Goal: Task Accomplishment & Management: Complete application form

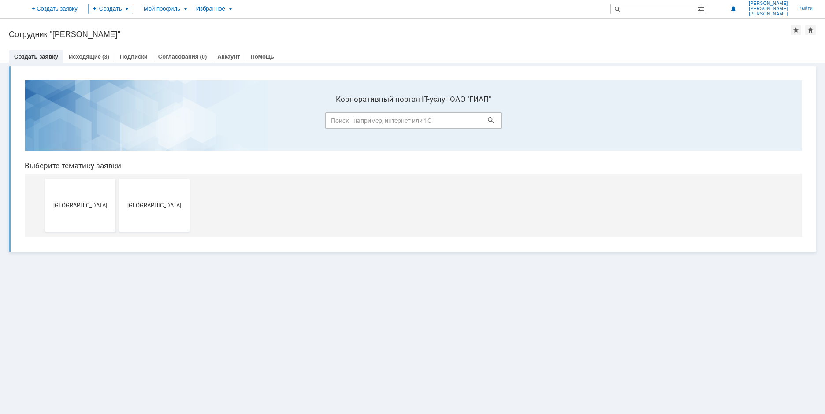
click at [81, 57] on link "Исходящие" at bounding box center [85, 56] width 32 height 7
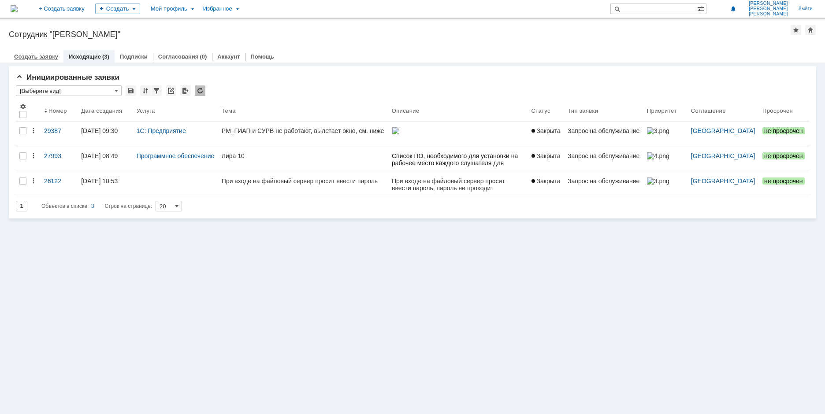
click at [50, 57] on link "Создать заявку" at bounding box center [36, 56] width 44 height 7
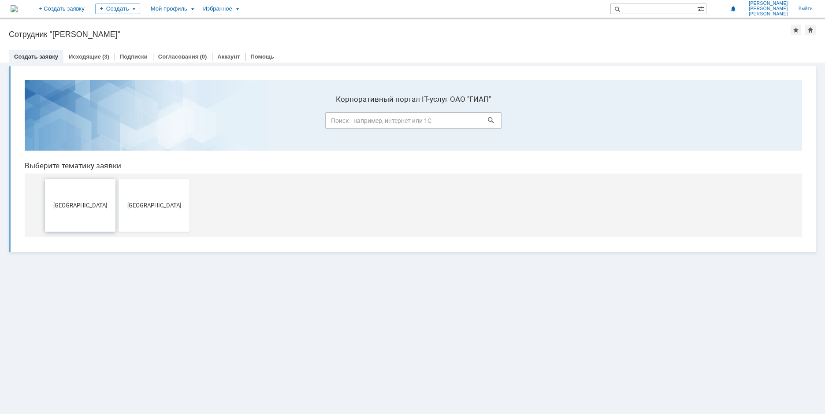
click at [88, 204] on span "[GEOGRAPHIC_DATA]" at bounding box center [80, 205] width 65 height 7
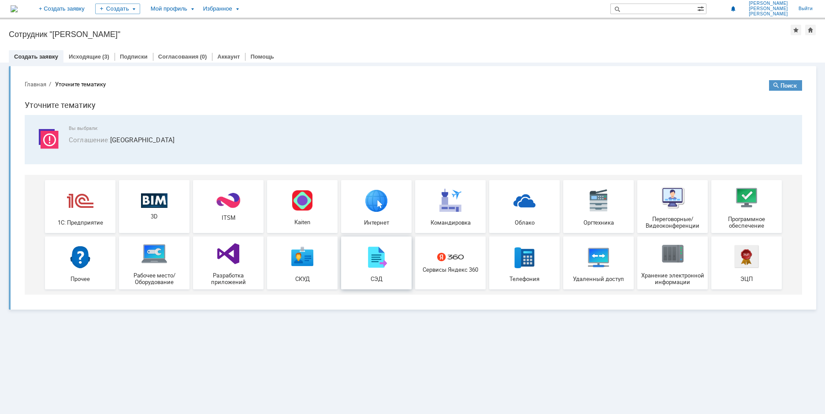
click at [368, 262] on img at bounding box center [376, 257] width 26 height 26
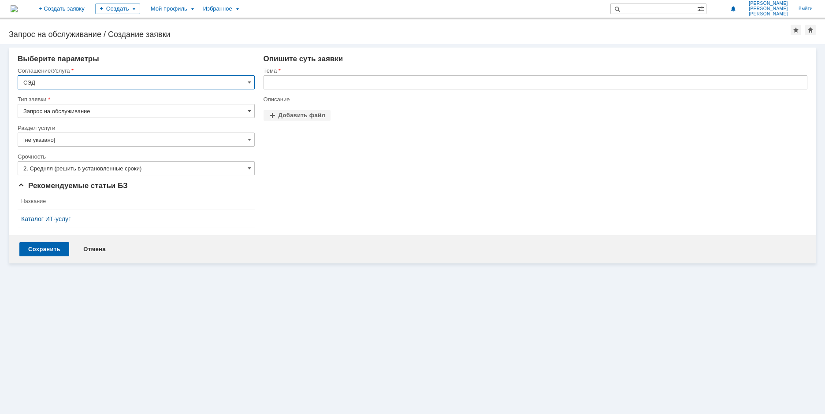
click at [221, 112] on input "Запрос на обслуживание" at bounding box center [136, 111] width 237 height 14
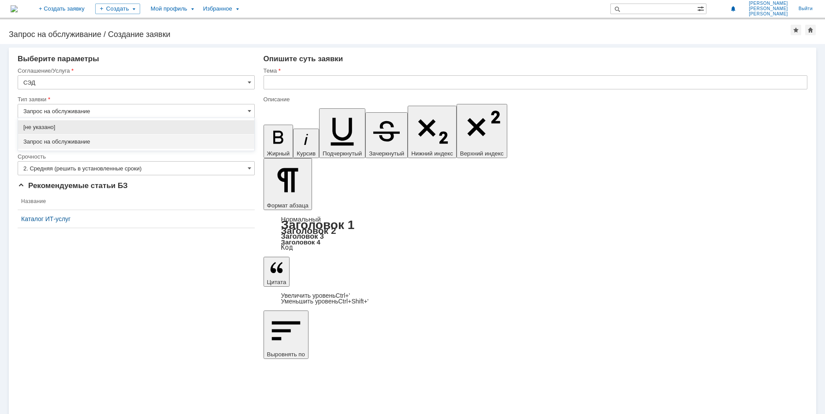
click at [221, 112] on input "Запрос на обслуживание" at bounding box center [136, 111] width 237 height 14
click at [114, 138] on div "Запрос на обслуживание" at bounding box center [136, 142] width 236 height 14
type input "Запрос на обслуживание"
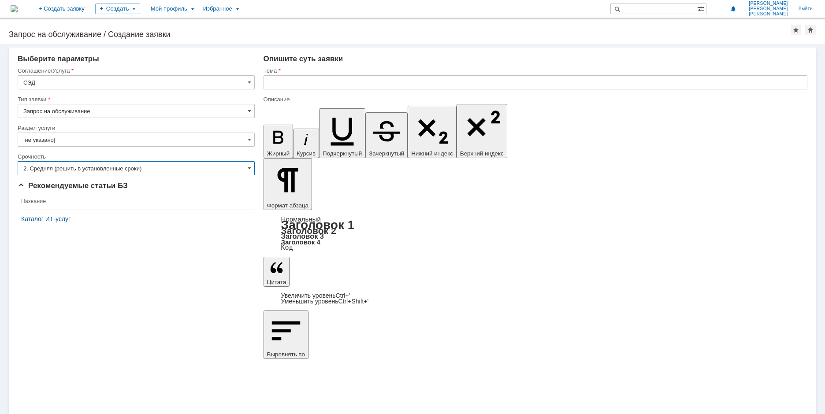
click at [146, 168] on input "2. Средняя (решить в установленные сроки)" at bounding box center [136, 168] width 237 height 14
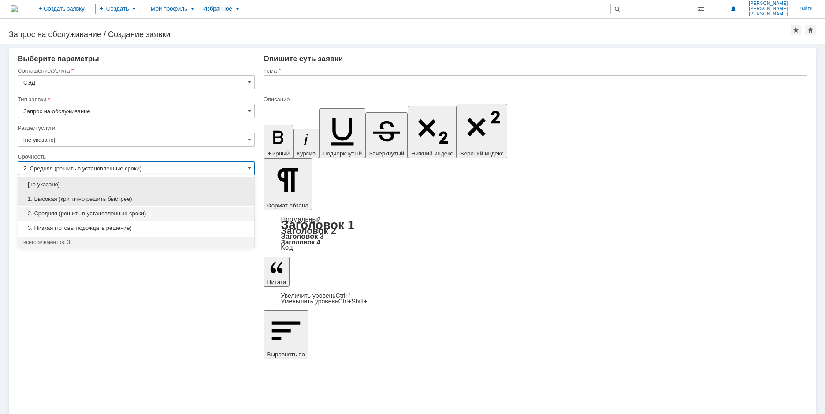
click at [123, 194] on div "1. Высокая (критично решить быстрее)" at bounding box center [136, 199] width 236 height 14
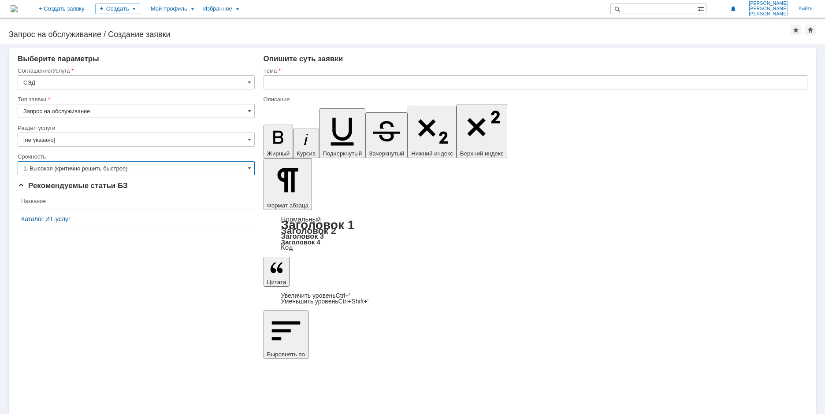
type input "1. Высокая (критично решить быстрее)"
click at [306, 80] on input "text" at bounding box center [535, 82] width 544 height 14
click at [284, 80] on input "text" at bounding box center [535, 82] width 544 height 14
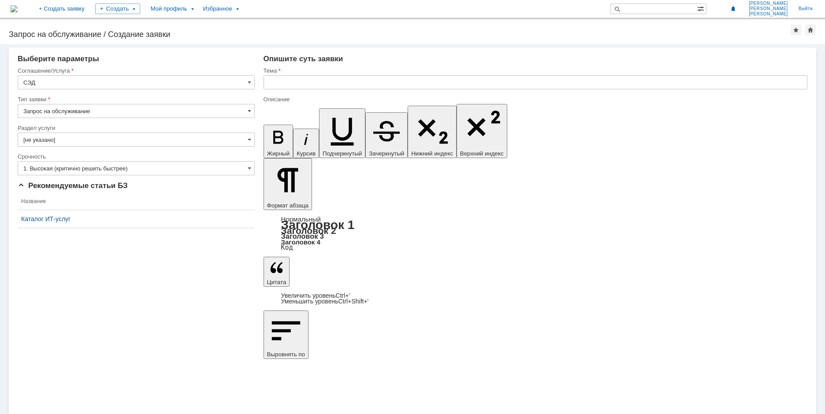
click at [294, 82] on input "text" at bounding box center [535, 82] width 544 height 14
type input "J"
type input "Ошибка подгрузки файлов в СЭД"
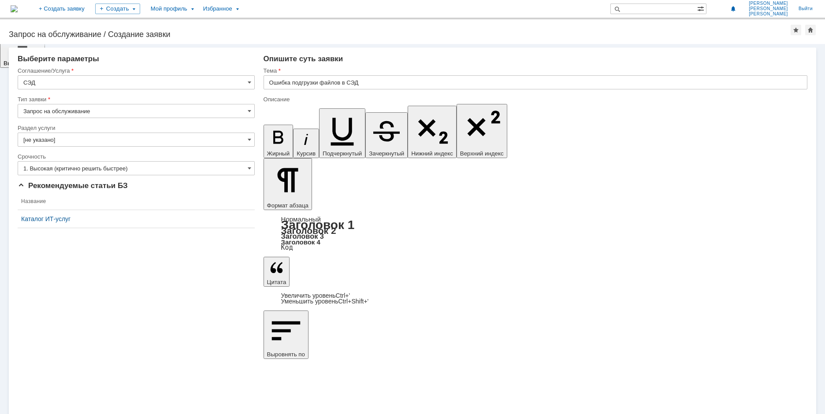
click at [370, 85] on input "Ошибка подгрузки файлов в СЭД" at bounding box center [535, 82] width 544 height 14
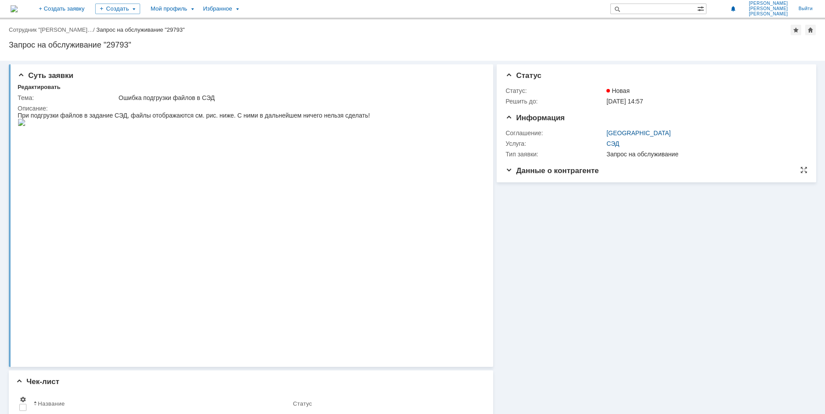
click at [505, 173] on span "Данные о контрагенте" at bounding box center [551, 171] width 93 height 8
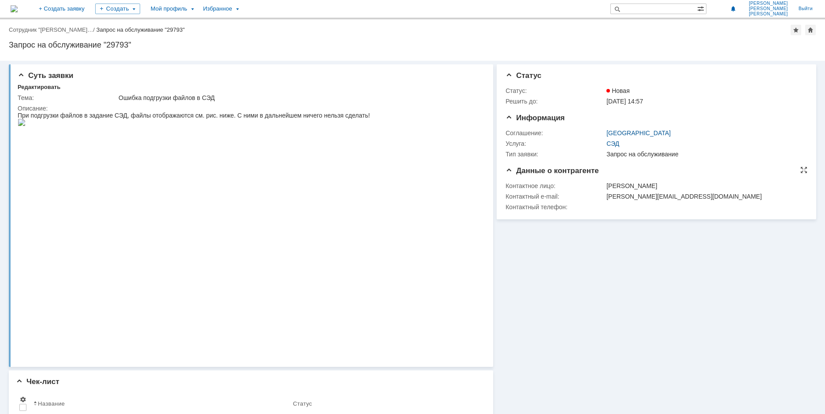
click at [505, 173] on span "Данные о контрагенте" at bounding box center [551, 171] width 93 height 8
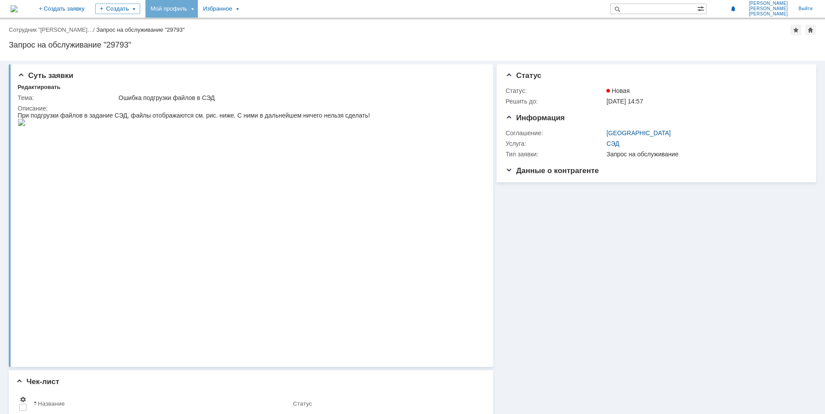
click at [198, 11] on div "Мой профиль" at bounding box center [171, 9] width 52 height 18
click at [207, 22] on link "Мой аккаунт" at bounding box center [180, 26] width 67 height 11
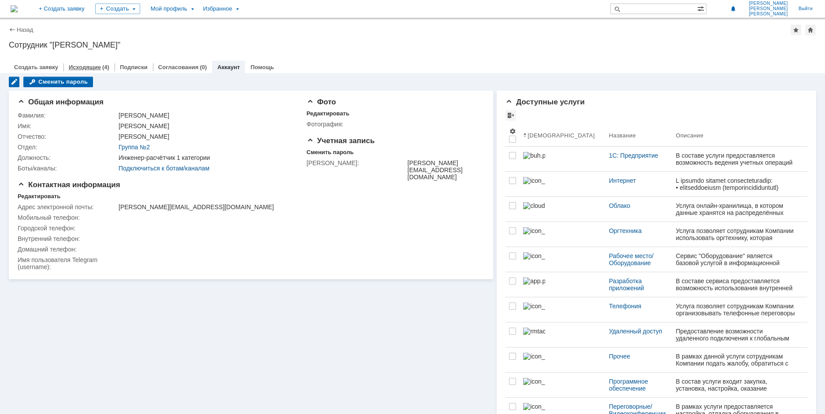
click at [95, 66] on link "Исходящие" at bounding box center [85, 67] width 32 height 7
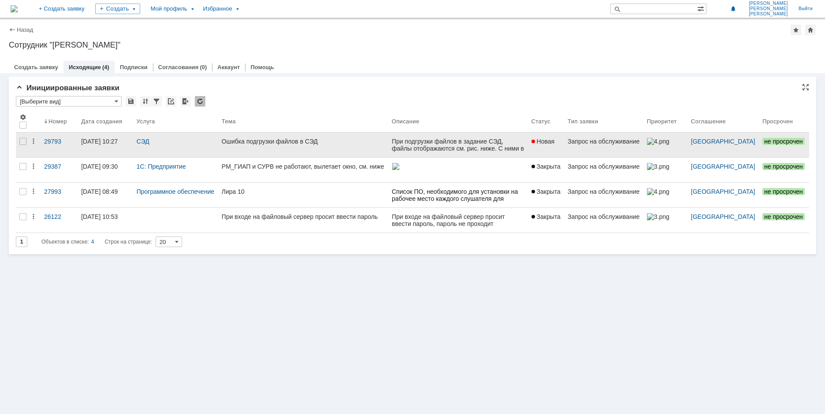
click at [263, 144] on div "Ошибка подгрузки файлов в СЭД" at bounding box center [303, 141] width 163 height 7
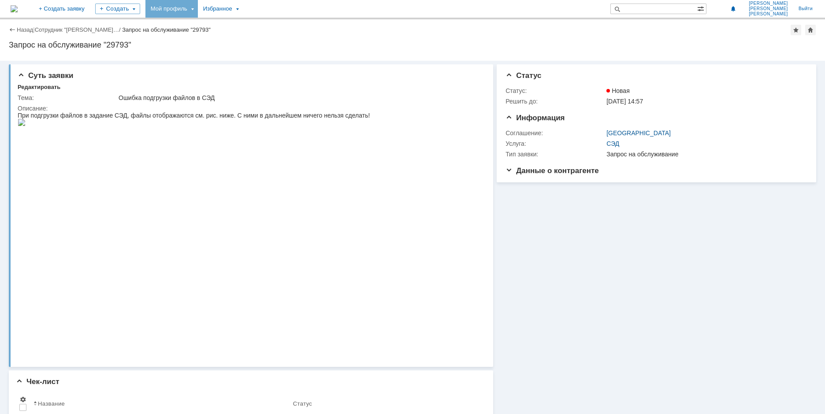
click at [198, 14] on div "Мой профиль" at bounding box center [171, 9] width 52 height 18
click at [210, 26] on link "Мой аккаунт" at bounding box center [180, 26] width 67 height 11
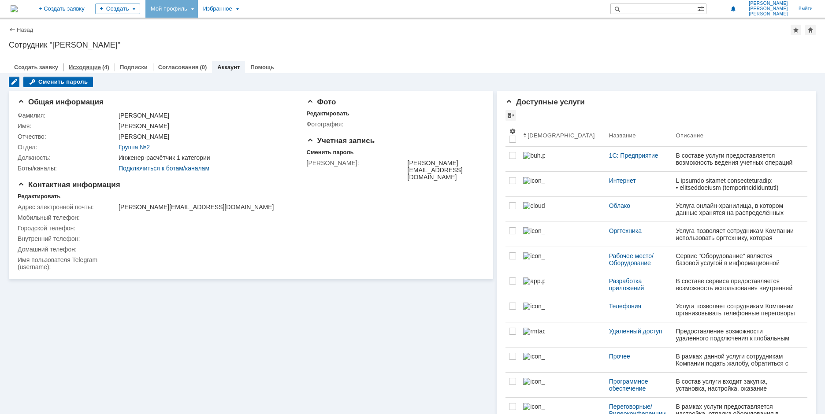
click at [96, 67] on link "Исходящие" at bounding box center [85, 67] width 32 height 7
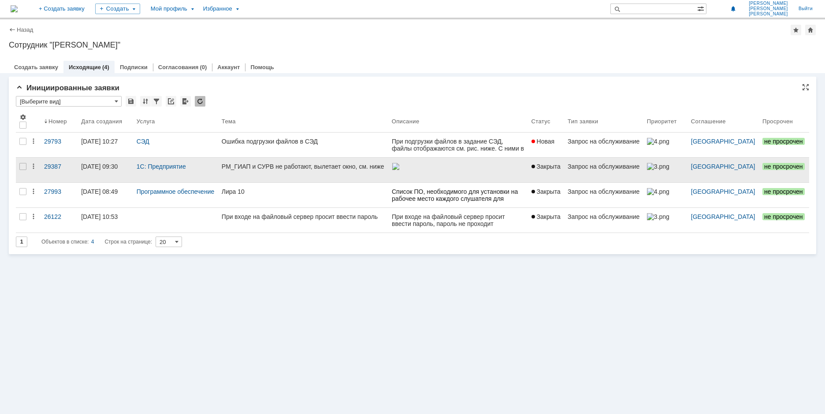
click at [273, 165] on div "PM_ГИАП и СУРВ не работают, вылетает окно, см. ниже" at bounding box center [303, 166] width 163 height 7
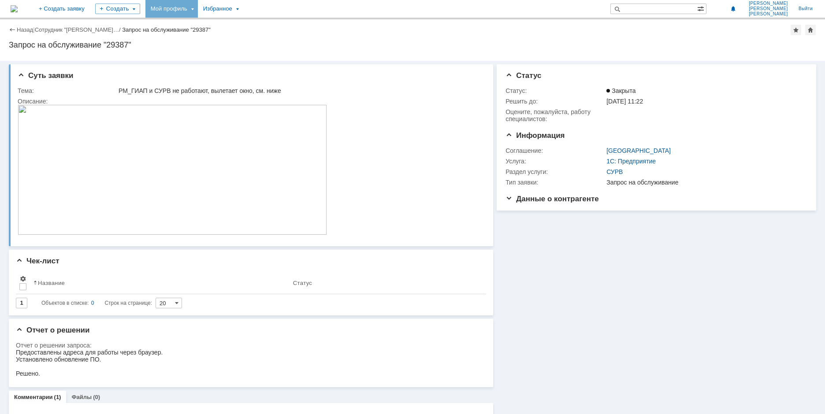
click at [198, 11] on div "Мой профиль" at bounding box center [171, 9] width 52 height 18
click at [207, 22] on link "Мой аккаунт" at bounding box center [180, 26] width 67 height 11
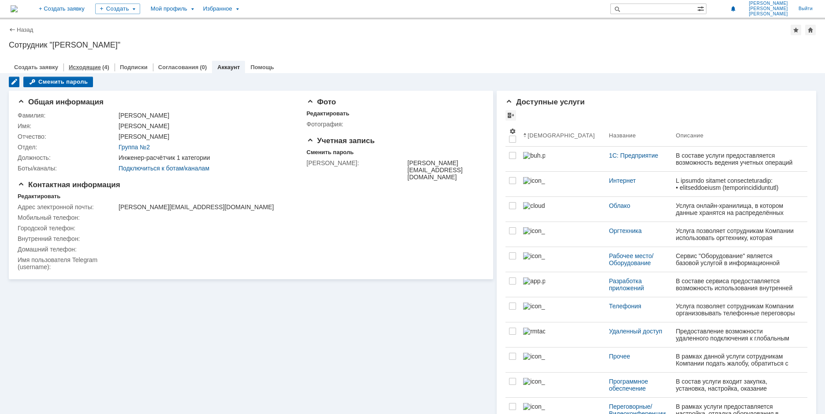
click at [96, 64] on link "Исходящие" at bounding box center [85, 67] width 32 height 7
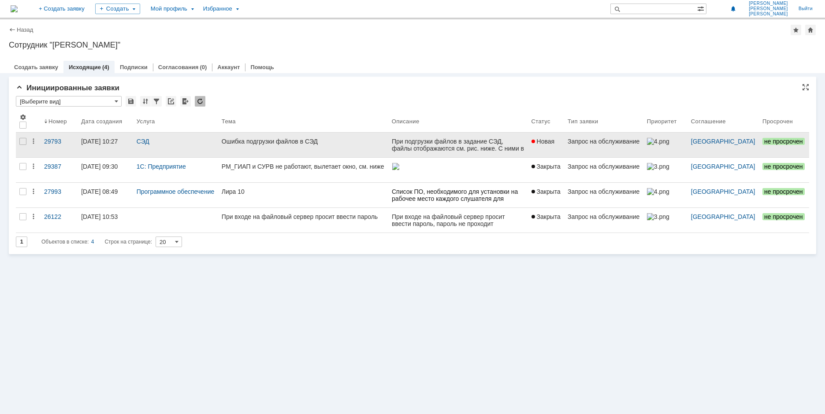
click at [318, 134] on link "Ошибка подгрузки файлов в СЭД" at bounding box center [303, 145] width 170 height 25
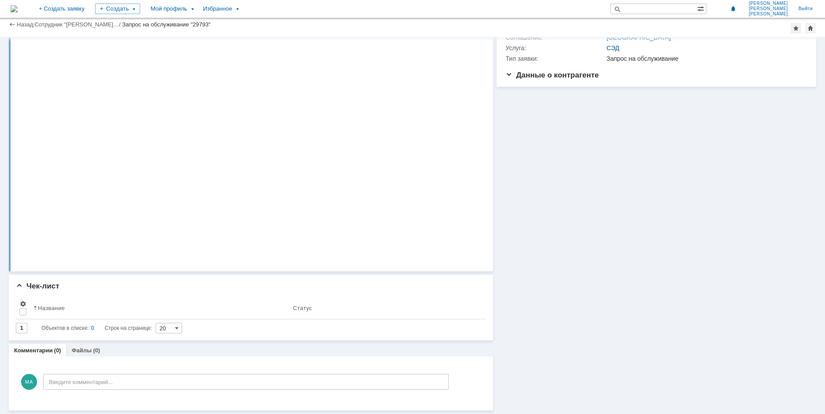
scroll to position [72, 0]
